Goal: Find contact information: Obtain details needed to contact an individual or organization

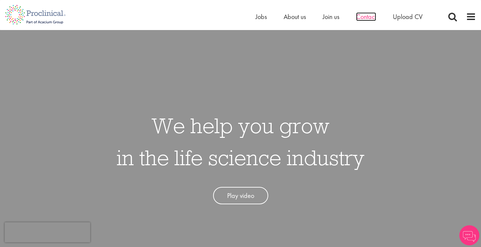
click at [368, 18] on span "Contact" at bounding box center [366, 16] width 20 height 9
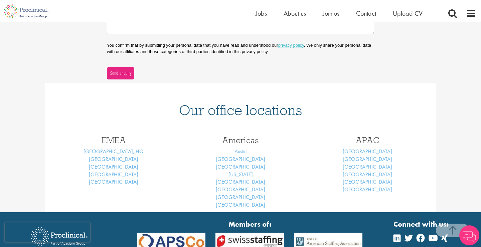
scroll to position [253, 0]
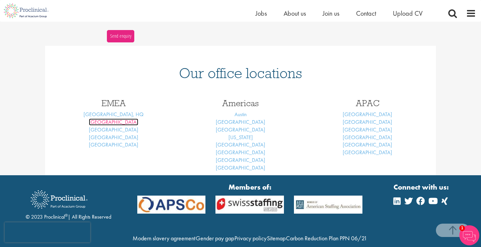
click at [112, 124] on link "Basel" at bounding box center [113, 122] width 49 height 7
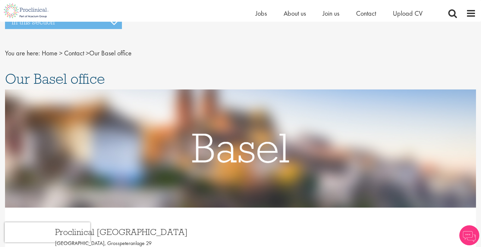
scroll to position [108, 0]
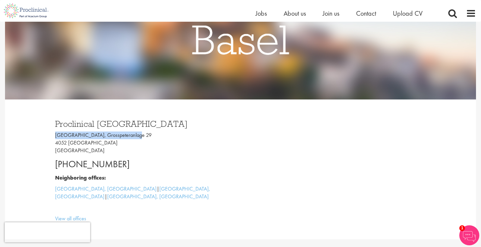
drag, startPoint x: 55, startPoint y: 135, endPoint x: 131, endPoint y: 135, distance: 75.2
click at [131, 135] on p "Grosspeter Tower, Grosspeteranlage 29 4052 Basel Switzerland" at bounding box center [145, 143] width 181 height 23
copy p "Grosspeter Tower, Grosspeteranlage"
drag, startPoint x: 56, startPoint y: 163, endPoint x: 121, endPoint y: 167, distance: 65.0
click at [121, 167] on p "+41 61 508 7070" at bounding box center [145, 164] width 181 height 13
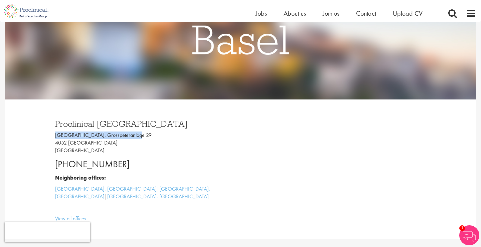
copy p "+41 61 508 7070"
